Goal: Task Accomplishment & Management: Manage account settings

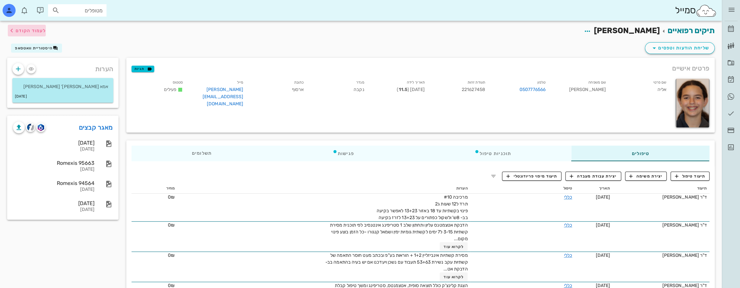
click at [24, 25] on button "לעמוד הקודם" at bounding box center [27, 31] width 38 height 12
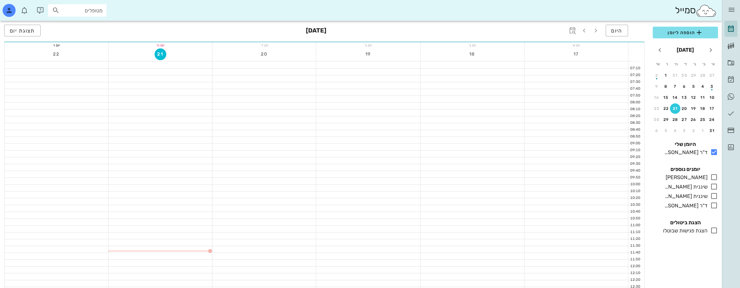
scroll to position [97, 0]
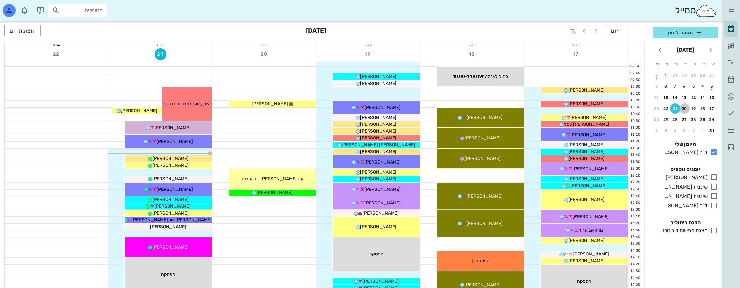
click at [684, 109] on div "20" at bounding box center [685, 108] width 10 height 5
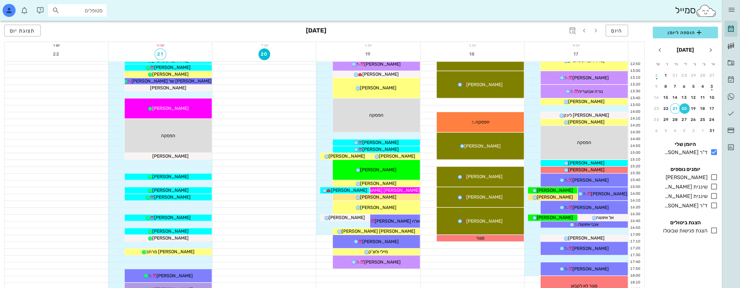
scroll to position [260, 0]
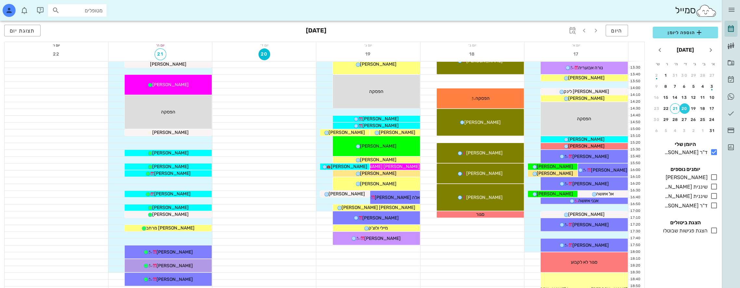
click at [687, 108] on div "20" at bounding box center [685, 108] width 10 height 5
click at [713, 187] on icon at bounding box center [715, 187] width 8 height 8
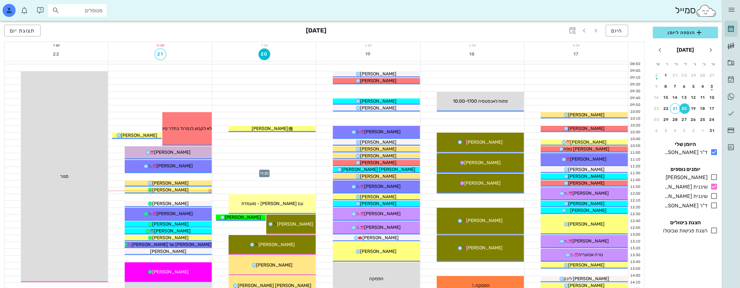
scroll to position [65, 0]
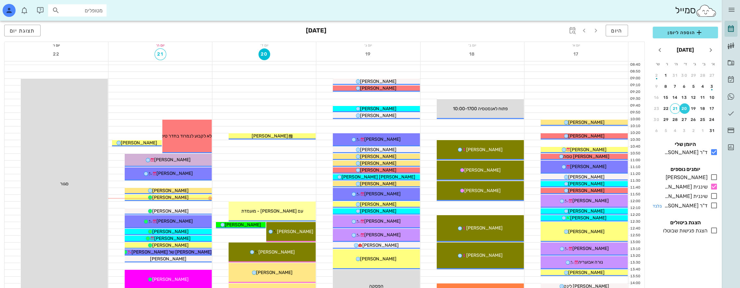
click at [715, 204] on icon at bounding box center [715, 205] width 8 height 8
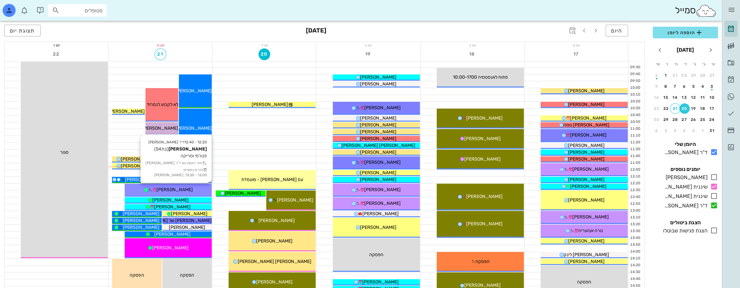
scroll to position [97, 0]
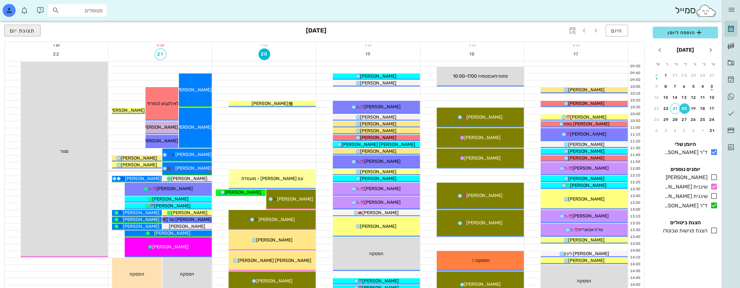
drag, startPoint x: 20, startPoint y: 24, endPoint x: 20, endPoint y: 31, distance: 6.8
click at [19, 25] on div "היום [DATE] תצוגת יום" at bounding box center [324, 31] width 641 height 21
click at [21, 31] on span "תצוגת יום" at bounding box center [22, 31] width 25 height 6
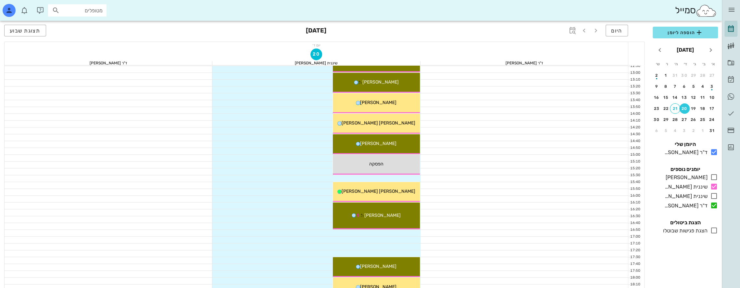
scroll to position [260, 0]
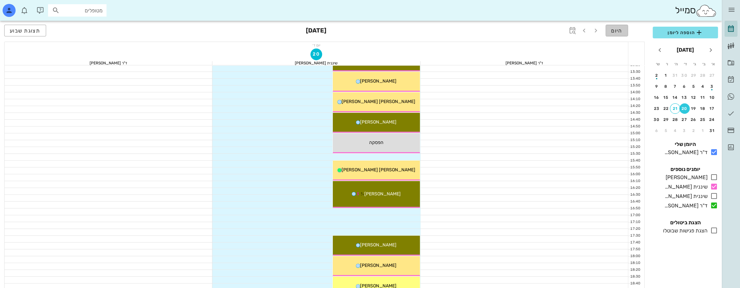
click at [617, 31] on span "היום" at bounding box center [616, 31] width 11 height 6
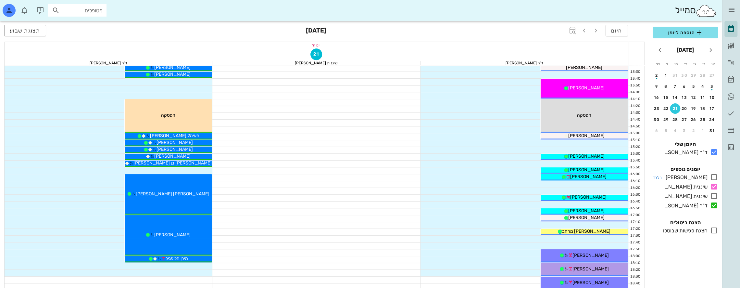
click at [716, 177] on icon at bounding box center [715, 177] width 8 height 8
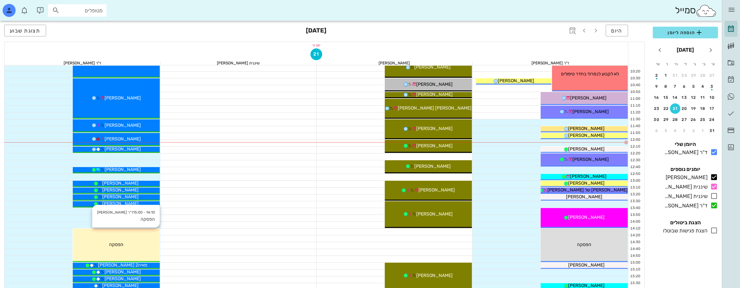
scroll to position [130, 0]
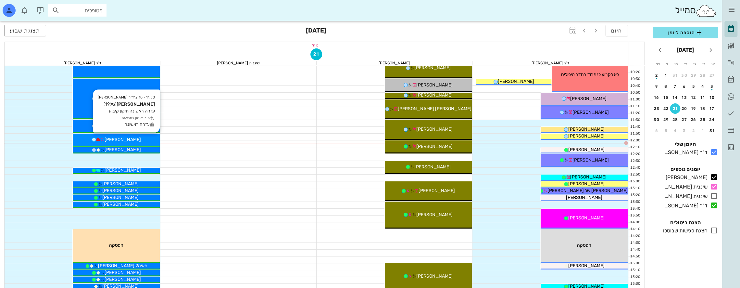
click at [139, 137] on div "[PERSON_NAME]" at bounding box center [116, 139] width 87 height 7
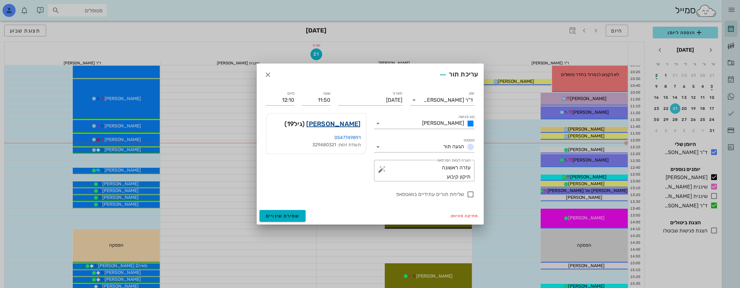
click at [345, 120] on link "[PERSON_NAME]" at bounding box center [333, 124] width 54 height 10
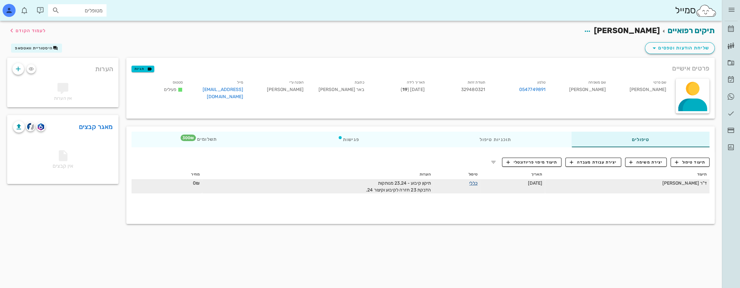
click at [478, 182] on link "כללי" at bounding box center [473, 183] width 8 height 6
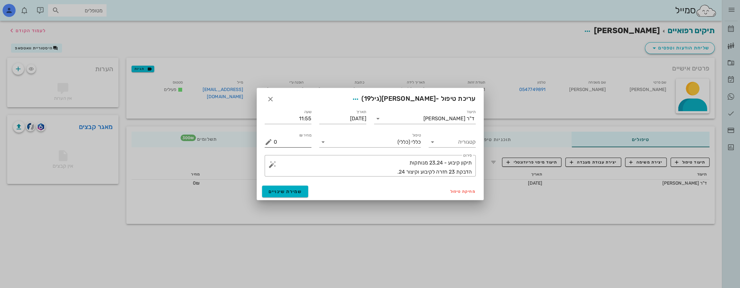
click at [303, 146] on input "0" at bounding box center [293, 142] width 38 height 10
type input "0300"
click at [293, 187] on button "שמירת שינויים" at bounding box center [285, 192] width 46 height 12
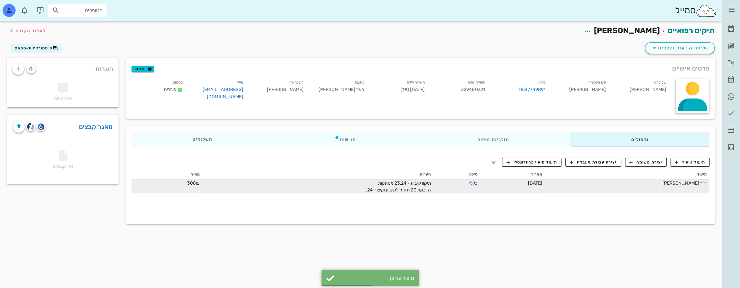
click at [478, 183] on link "כללי" at bounding box center [473, 183] width 8 height 6
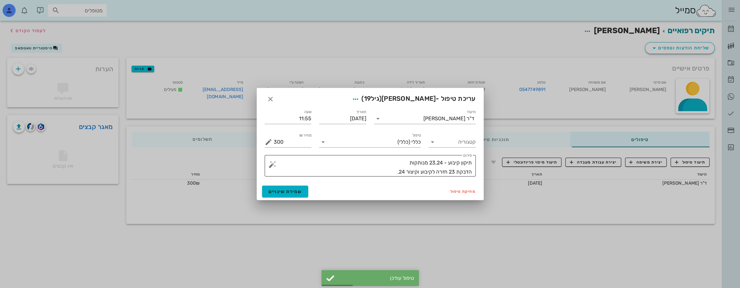
click at [378, 168] on textarea "תיקון קיבוע - 23,24 מנותקות הדבקת 23 חזרה לקיבוע וקיצור 24." at bounding box center [373, 167] width 198 height 18
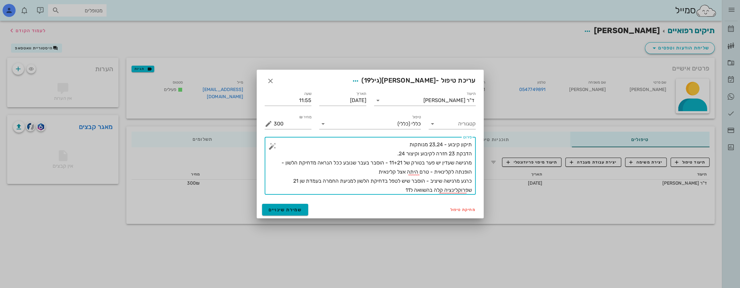
type textarea "תיקון קיבוע - 23,24 מנותקות הדבקת 23 חזרה לקיבוע וקיצור 24. מרגישה שעדין יש פער…"
click at [288, 211] on span "שמירת שינויים" at bounding box center [285, 210] width 33 height 6
